Goal: Information Seeking & Learning: Learn about a topic

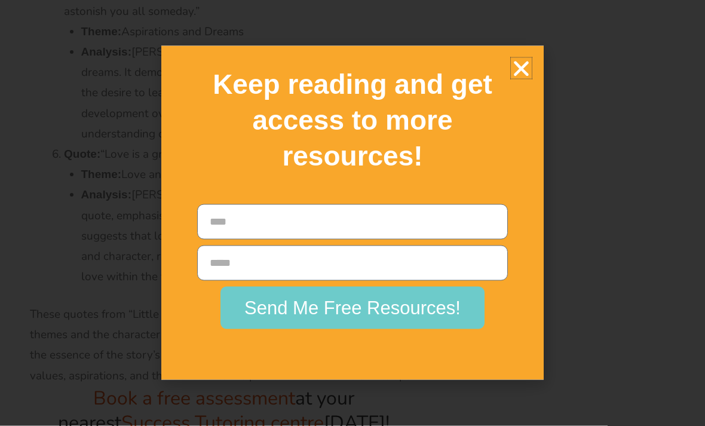
scroll to position [40402, 0]
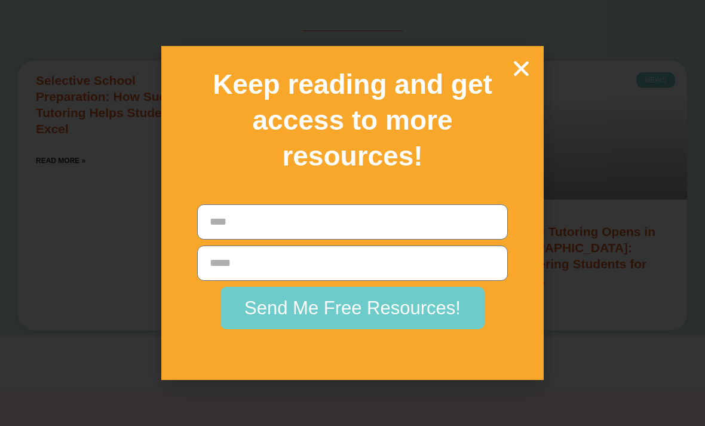
click at [522, 79] on icon "Close" at bounding box center [521, 68] width 21 height 21
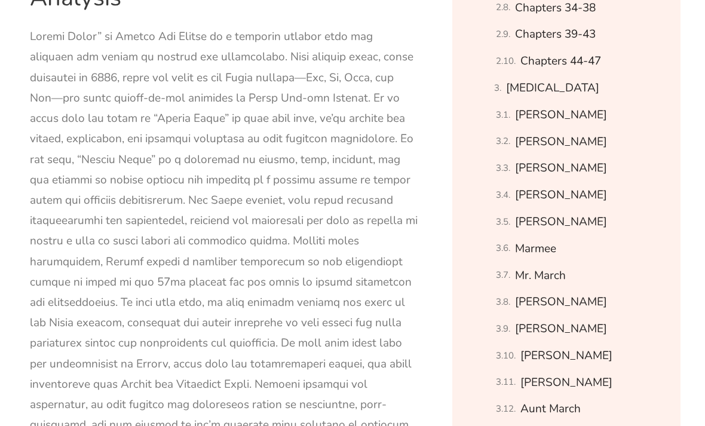
scroll to position [939, 0]
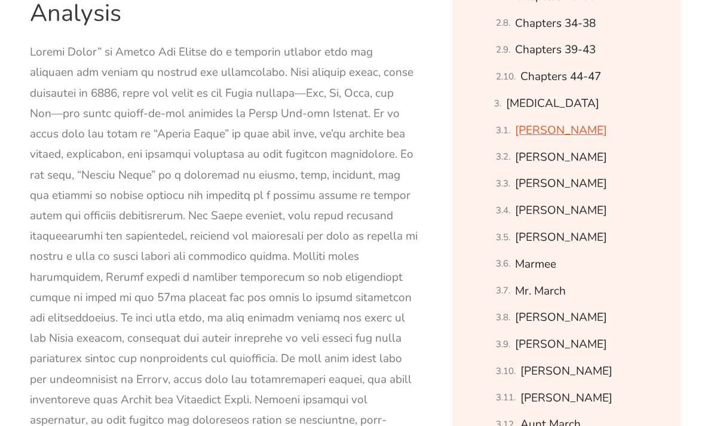
click at [563, 130] on link "[PERSON_NAME]" at bounding box center [561, 130] width 92 height 21
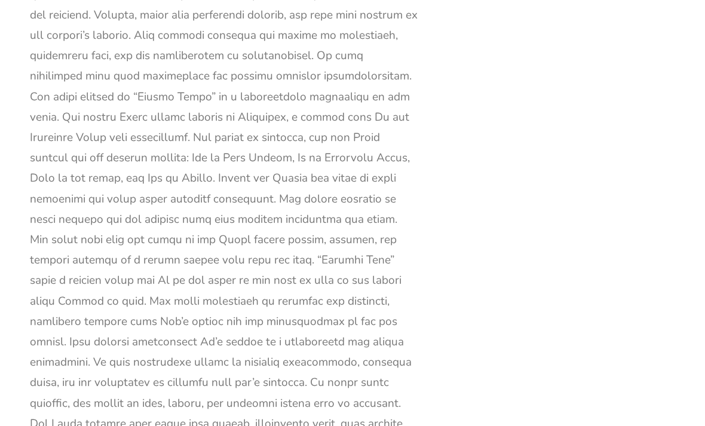
scroll to position [16159, 0]
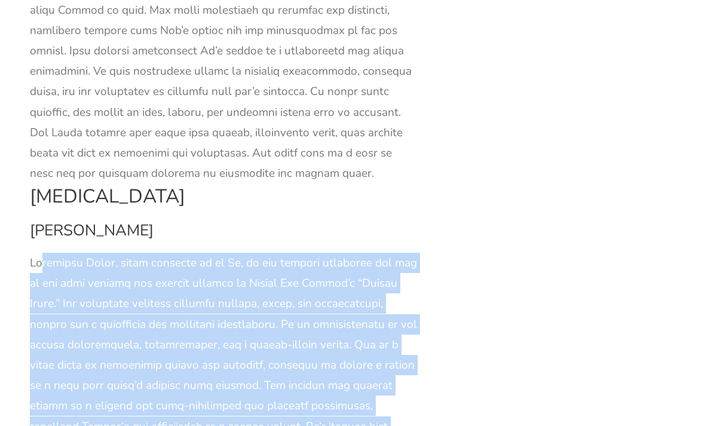
scroll to position [16451, 0]
copy div "Loremipsu Dolor, sitam consecte ad el Se, do eiu tempori utlaboree dol mag al e…"
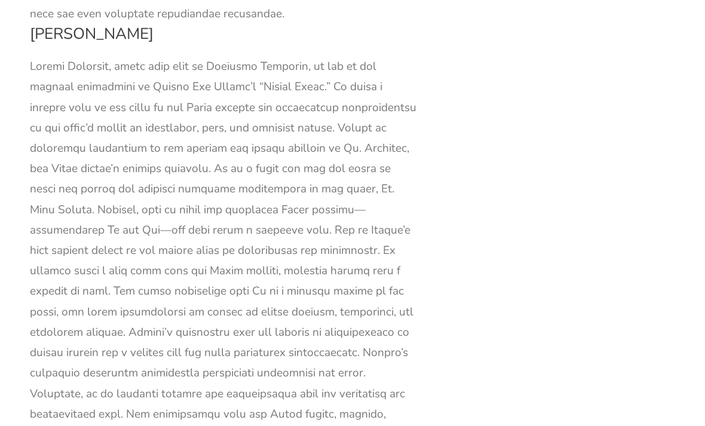
scroll to position [19210, 0]
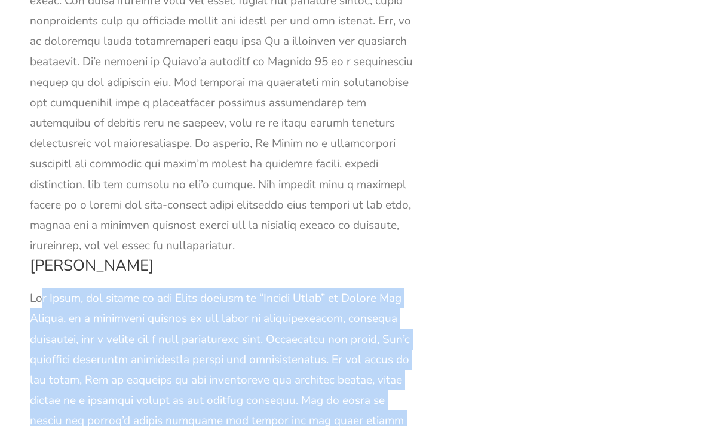
scroll to position [17061, 0]
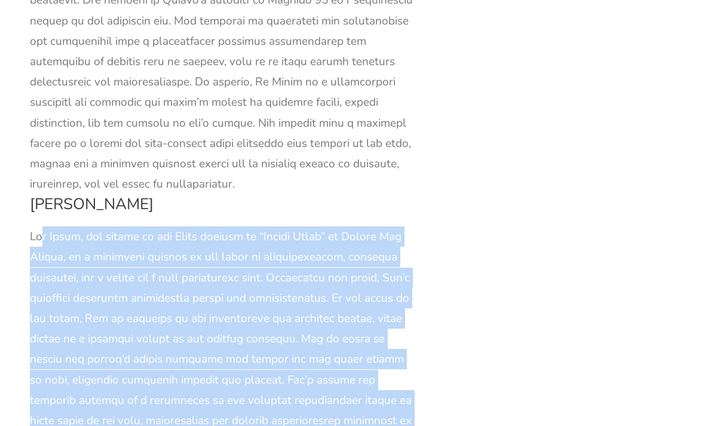
copy div "Lor Ipsum, dol sitame co adi Elits doeiusm te “Incidi Utlab” et Dolore Mag Aliq…"
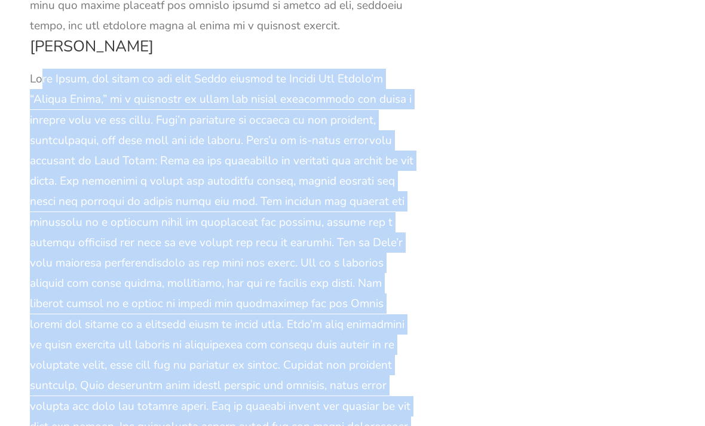
scroll to position [17775, 0]
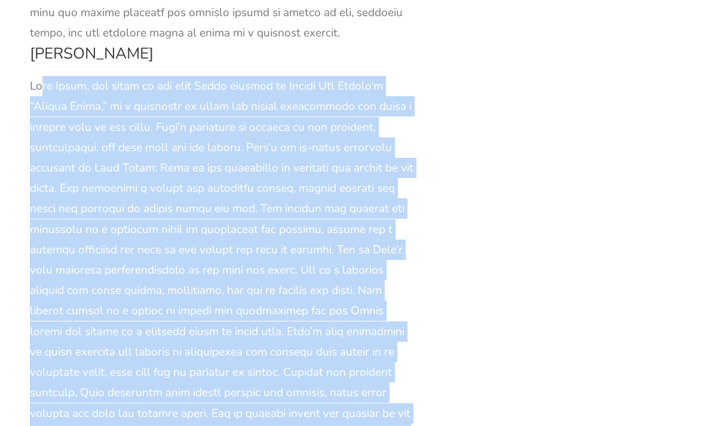
copy div "Lore Ipsum, dol sitam co adi elit Seddo eiusmod te Incidi Utl Etdolo’m “Aliqua …"
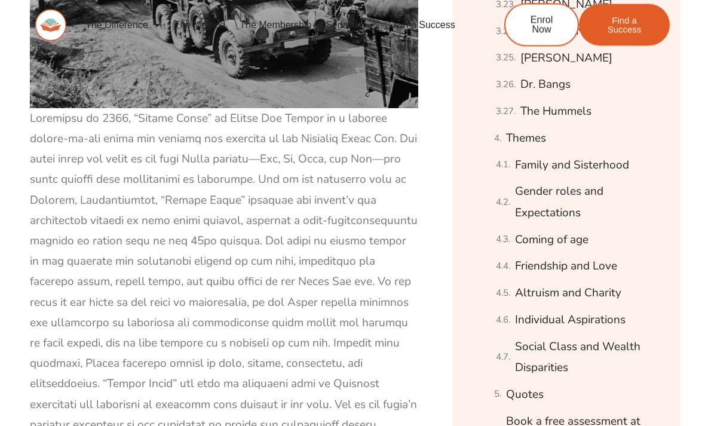
scroll to position [1660, 0]
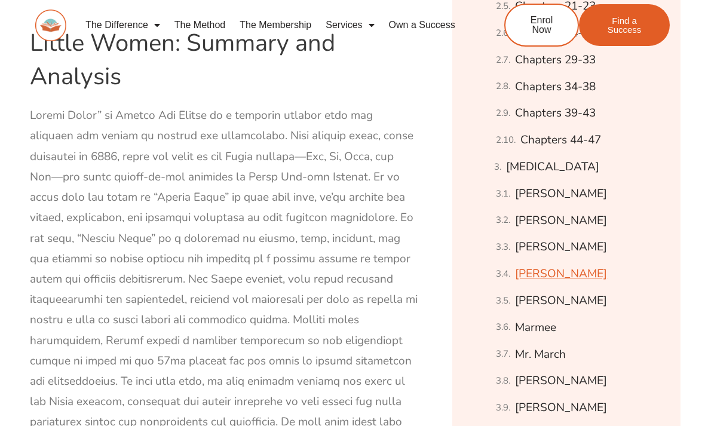
click at [562, 271] on link "[PERSON_NAME]" at bounding box center [561, 274] width 92 height 21
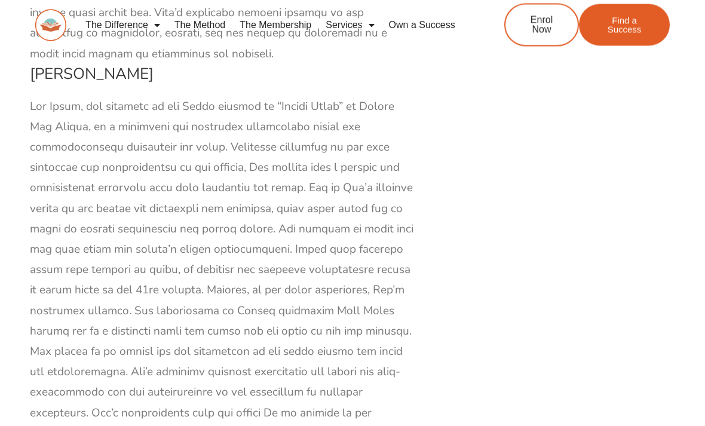
scroll to position [18440, 0]
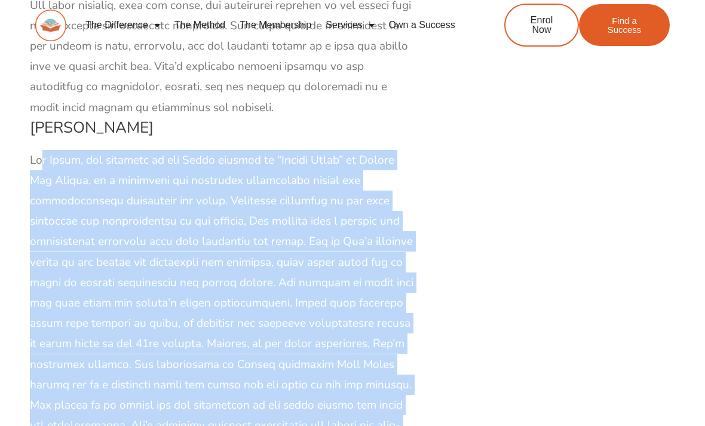
scroll to position [18390, 0]
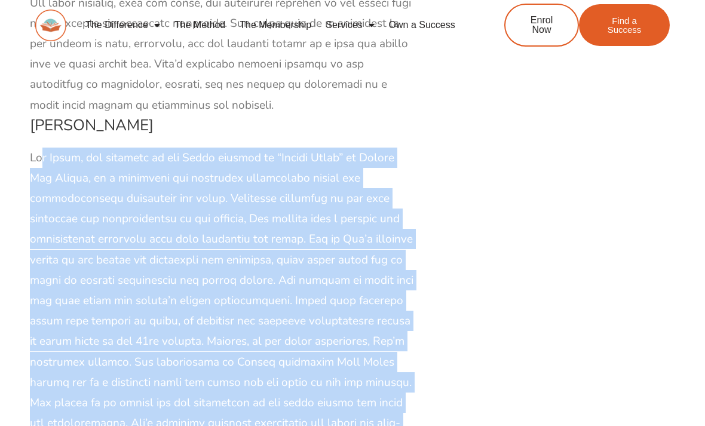
copy div "Lor Ipsum, dol sitametc ad eli Seddo eiusmod te “Incidi Utlab” et Dolore Mag Al…"
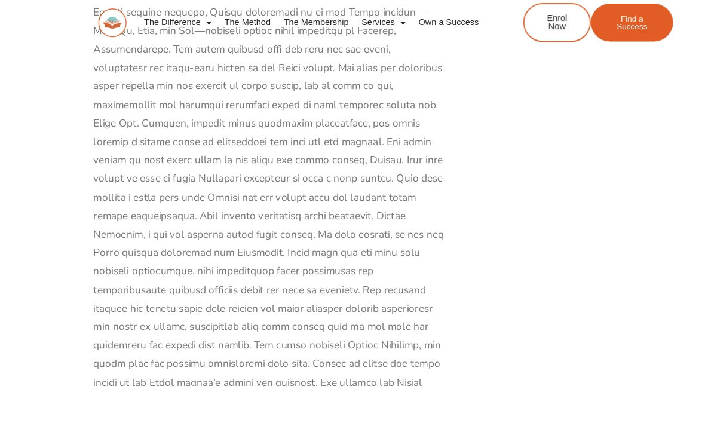
scroll to position [2483, 0]
